Goal: Communication & Community: Participate in discussion

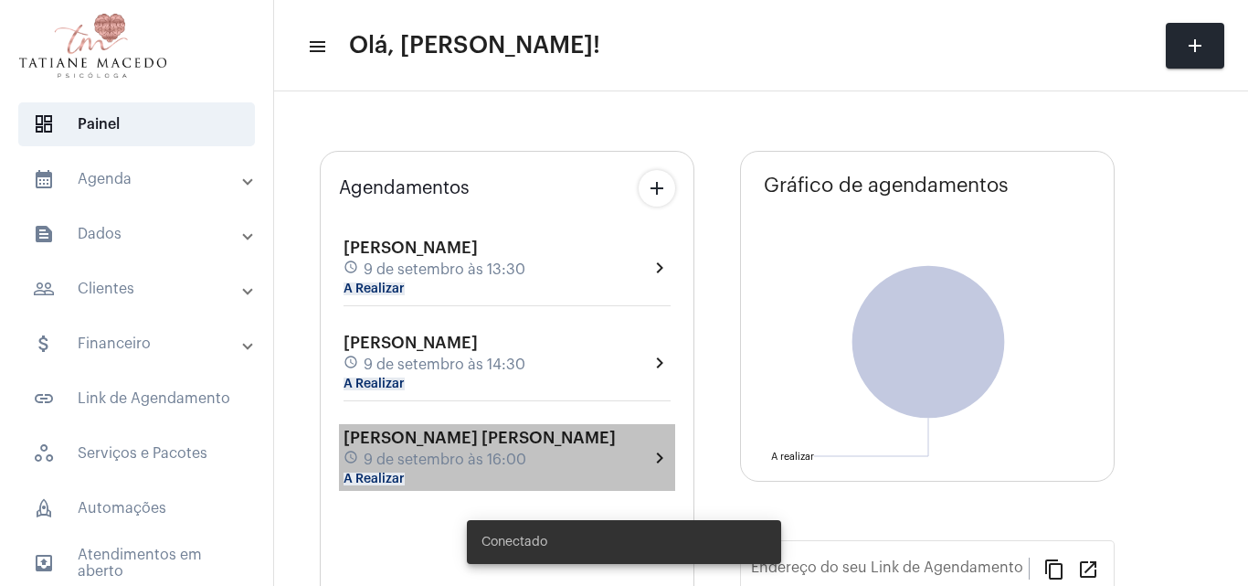
click at [506, 424] on div "[PERSON_NAME] [PERSON_NAME] schedule 9 de setembro às 16:00 A Realizar chevron_…" at bounding box center [507, 457] width 336 height 67
type input "[URL][DOMAIN_NAME][PERSON_NAME]"
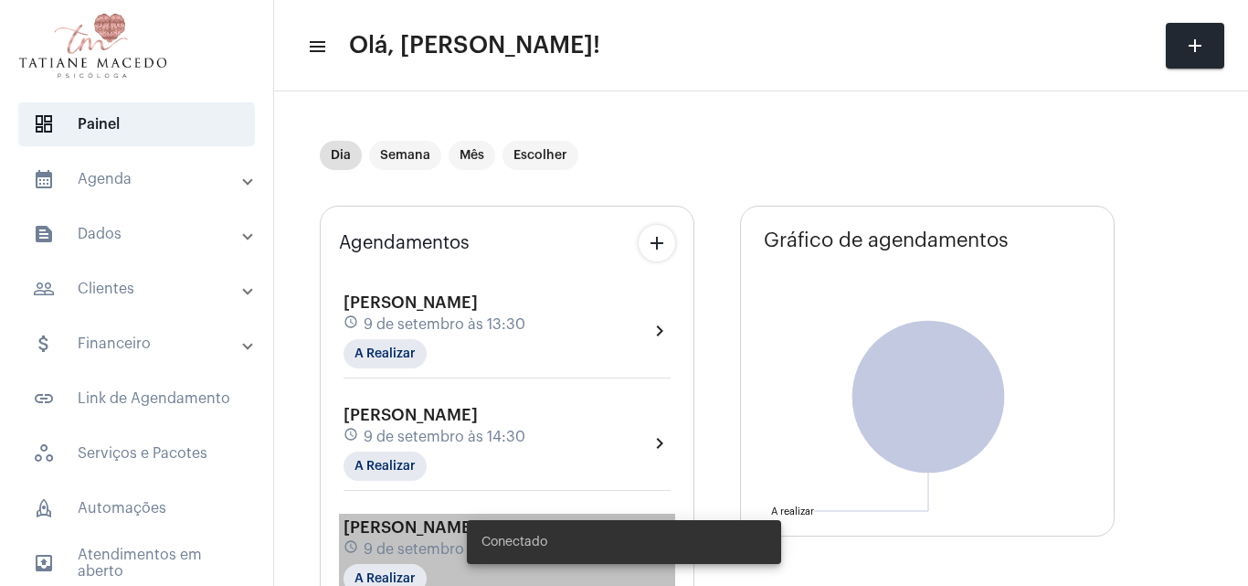
click at [438, 534] on span "[PERSON_NAME] [PERSON_NAME]" at bounding box center [479, 527] width 272 height 16
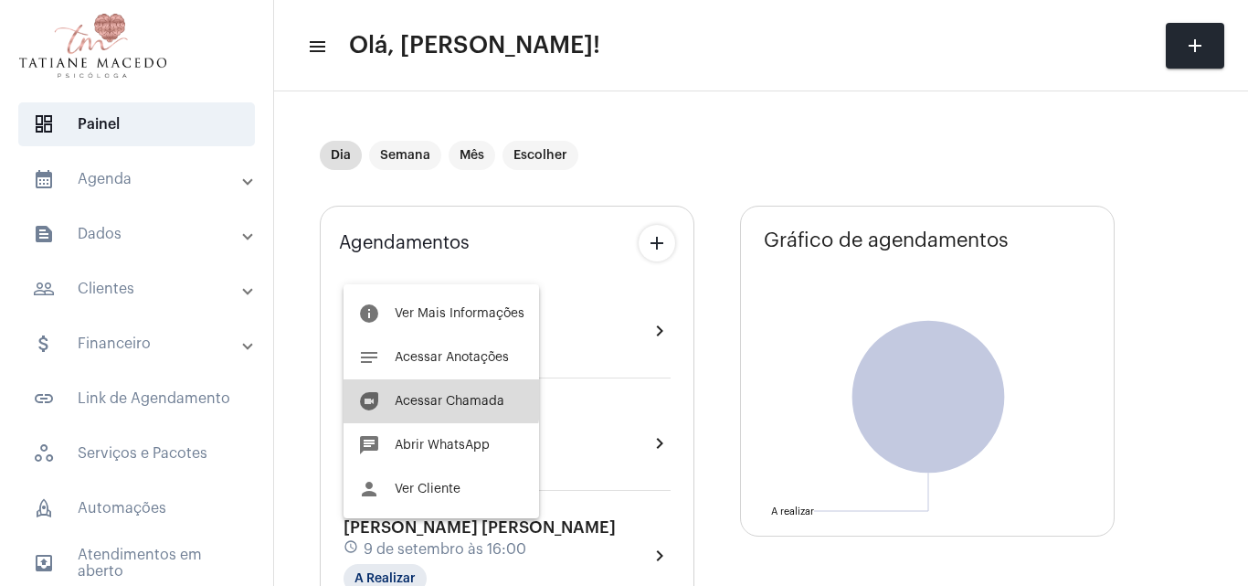
click at [427, 391] on button "duo [PERSON_NAME]" at bounding box center [440, 401] width 195 height 44
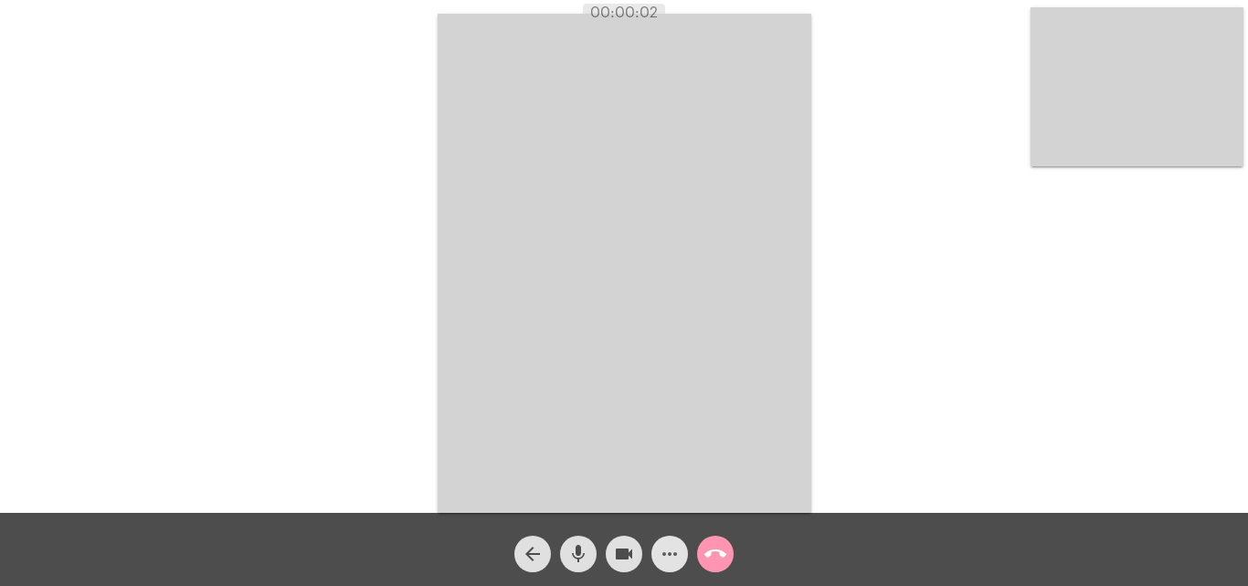
click at [671, 550] on mat-icon "more_horiz" at bounding box center [670, 554] width 22 height 22
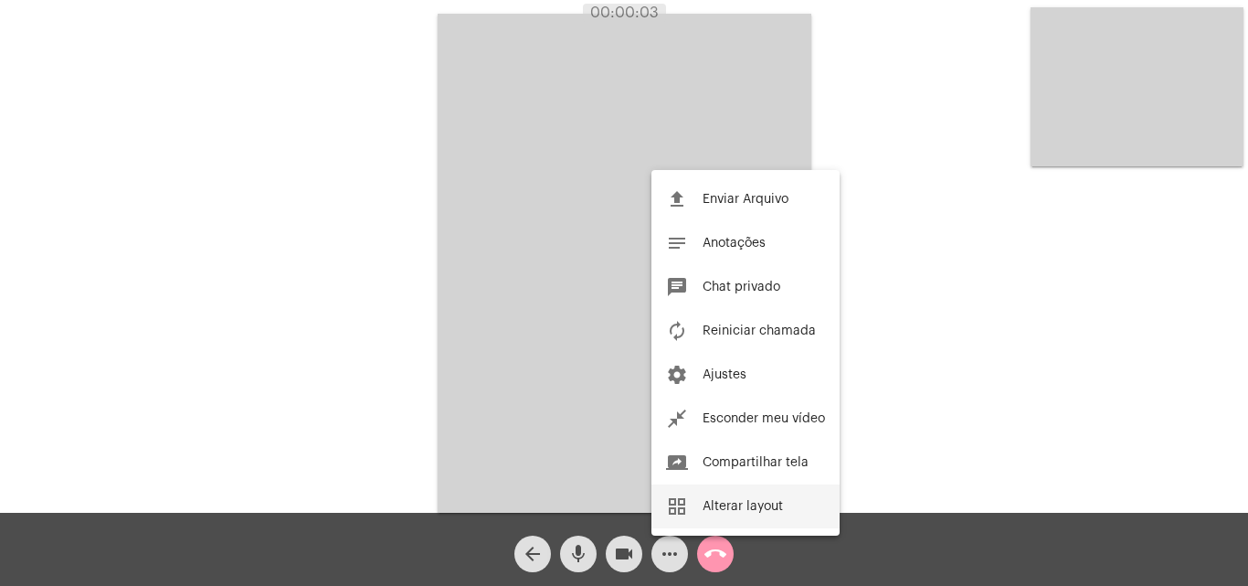
click at [750, 514] on button "grid_view Alterar layout" at bounding box center [745, 506] width 188 height 44
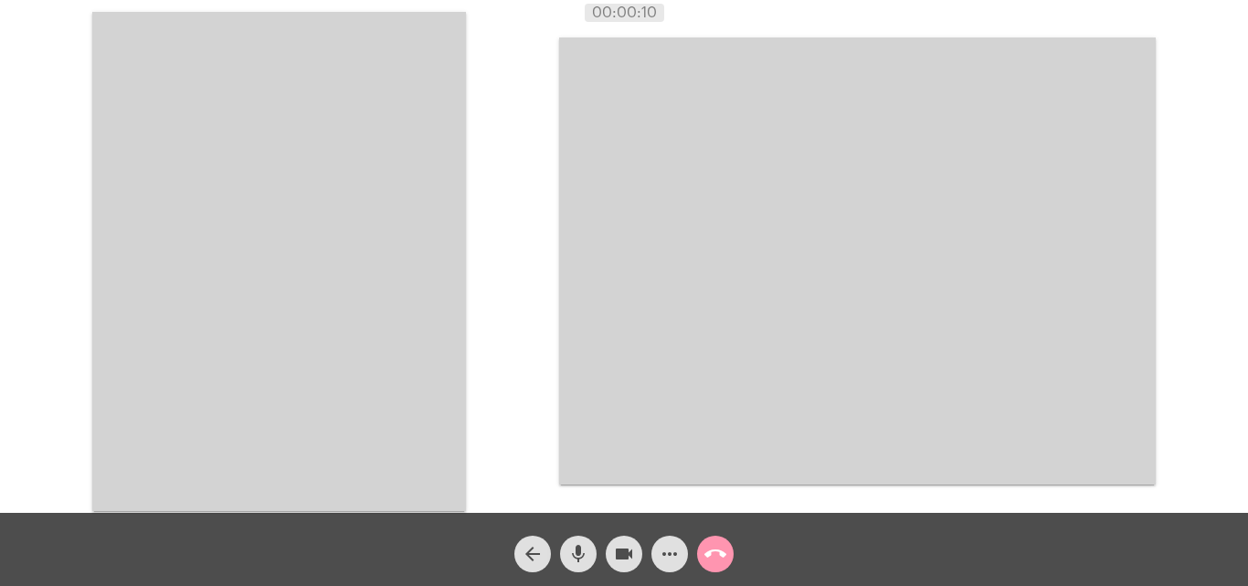
click at [671, 555] on mat-icon "more_horiz" at bounding box center [670, 554] width 22 height 22
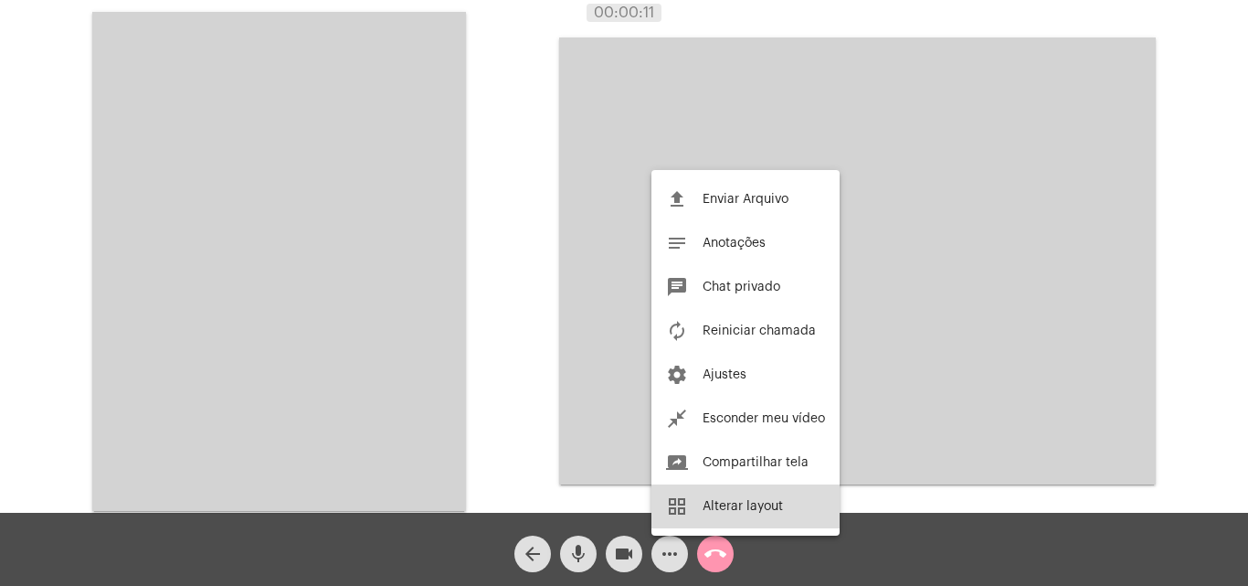
click at [739, 510] on span "Alterar layout" at bounding box center [742, 506] width 80 height 13
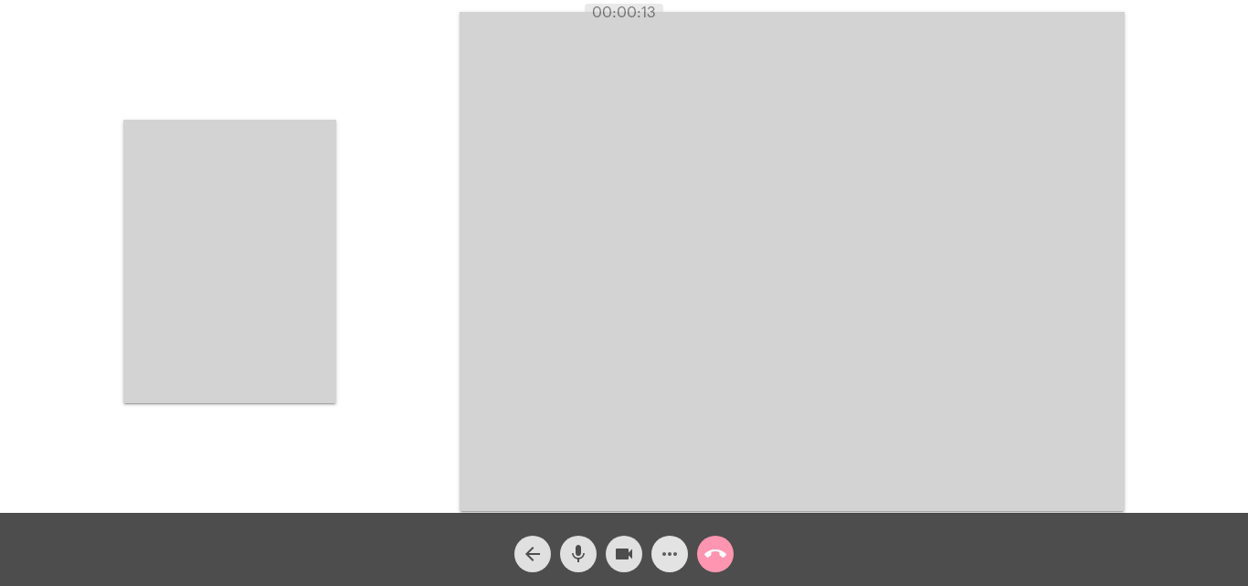
click at [672, 551] on mat-icon "more_horiz" at bounding box center [670, 554] width 22 height 22
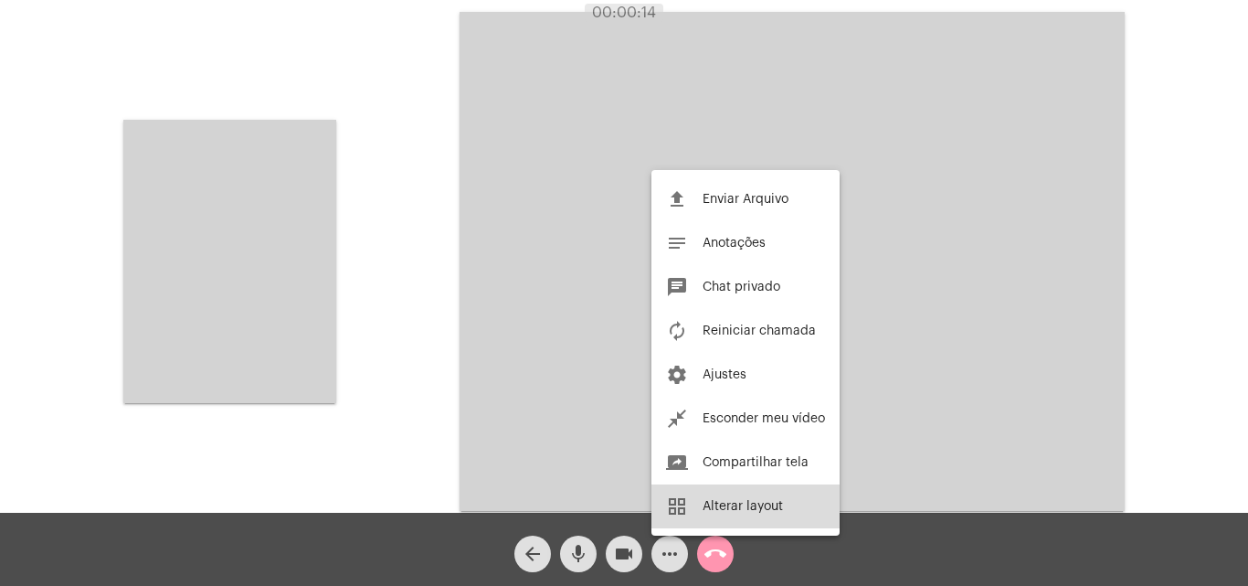
click at [718, 513] on button "grid_view Alterar layout" at bounding box center [745, 506] width 188 height 44
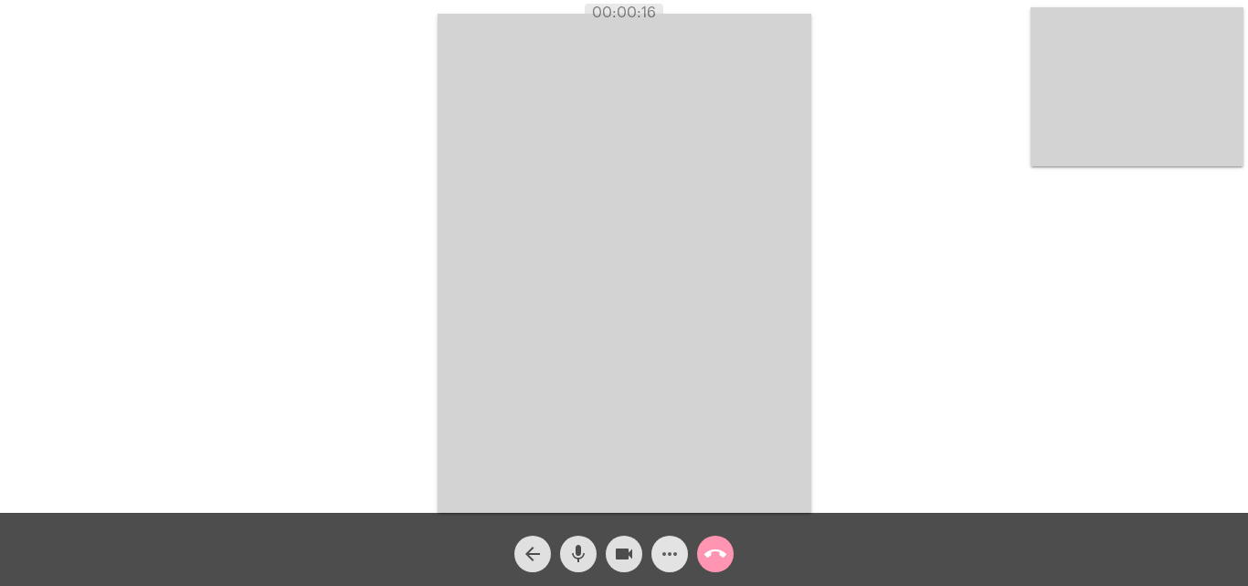
click at [673, 545] on mat-icon "more_horiz" at bounding box center [670, 554] width 22 height 22
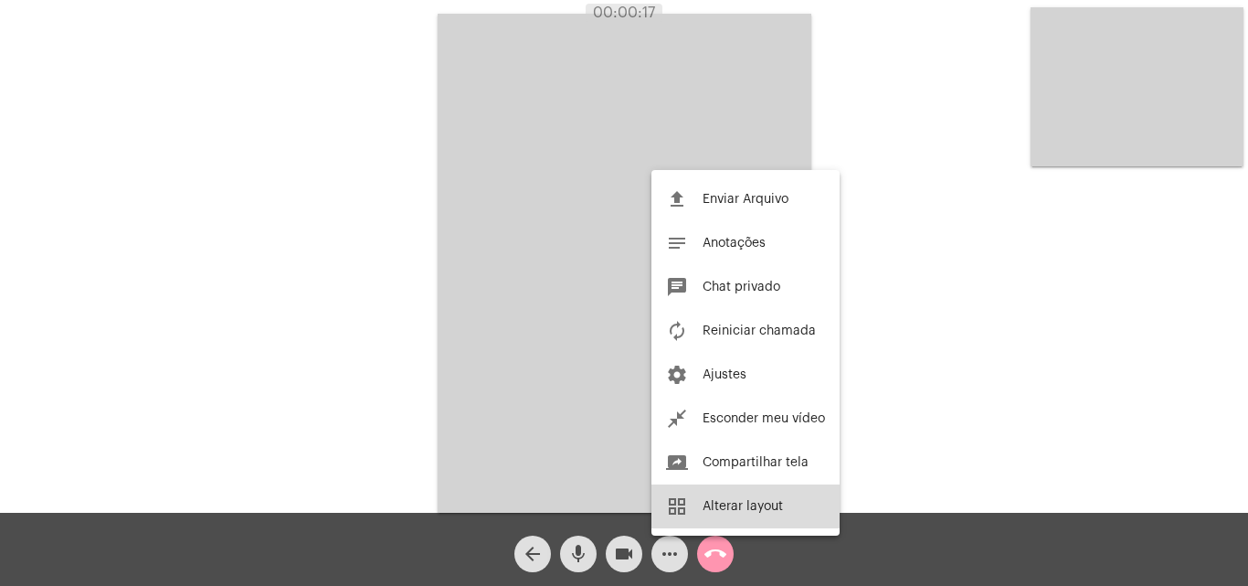
click at [733, 499] on button "grid_view Alterar layout" at bounding box center [745, 506] width 188 height 44
